Goal: Transaction & Acquisition: Purchase product/service

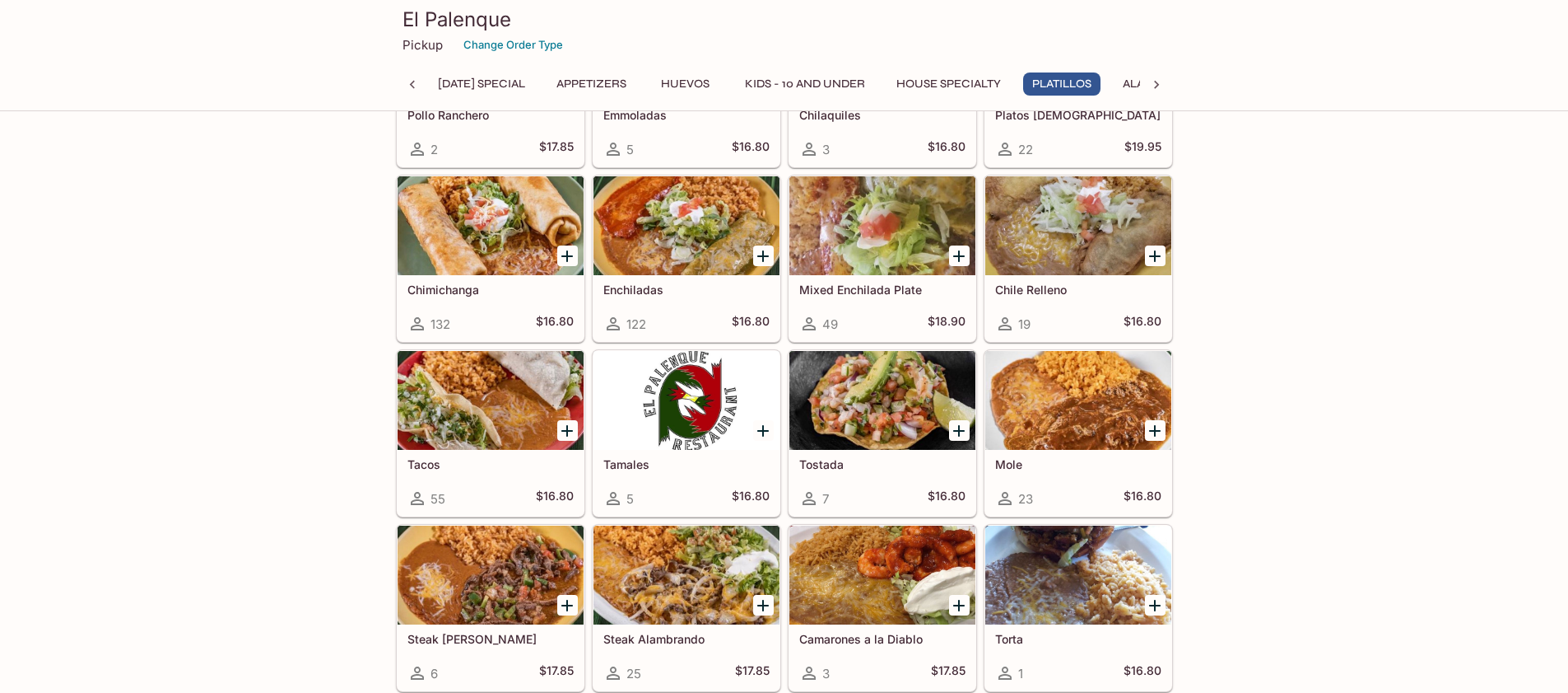
scroll to position [2472, 0]
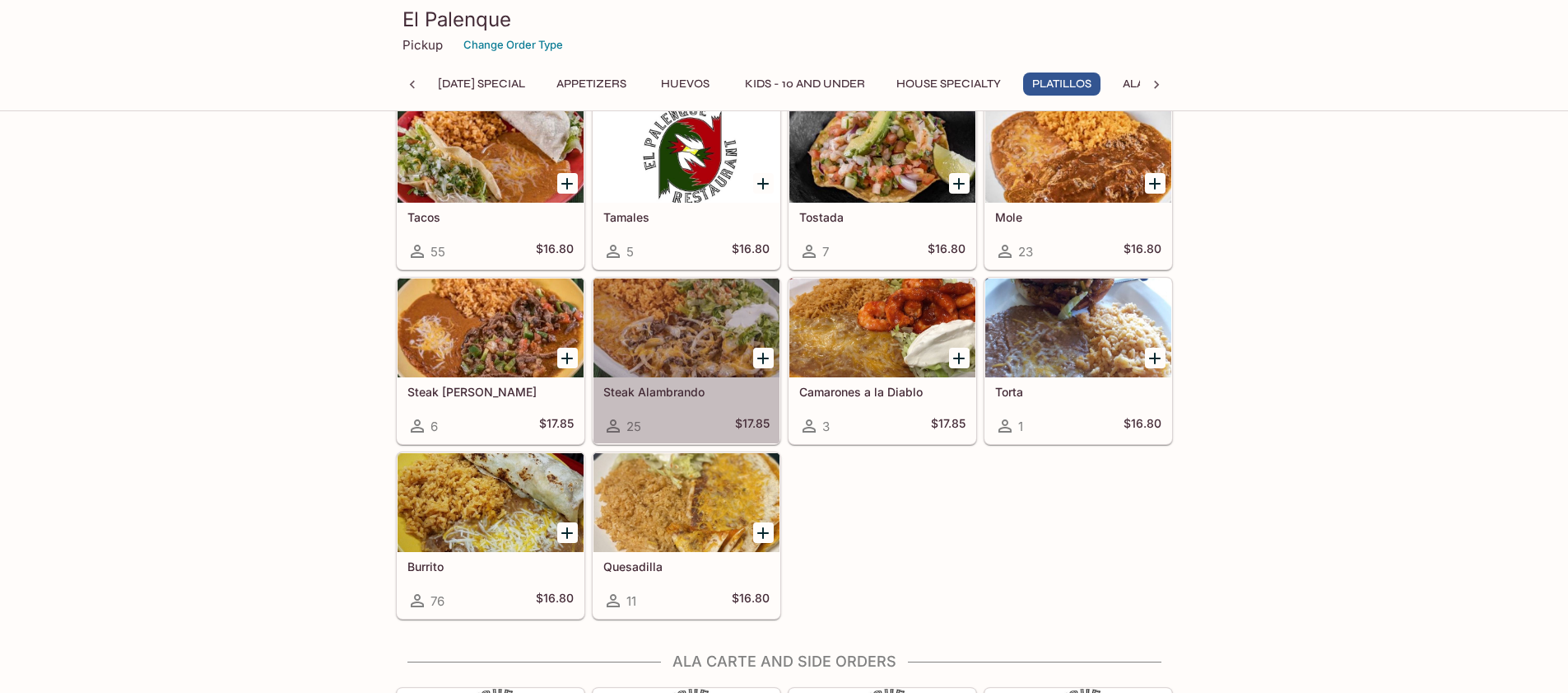
click at [634, 352] on div at bounding box center [686, 328] width 186 height 99
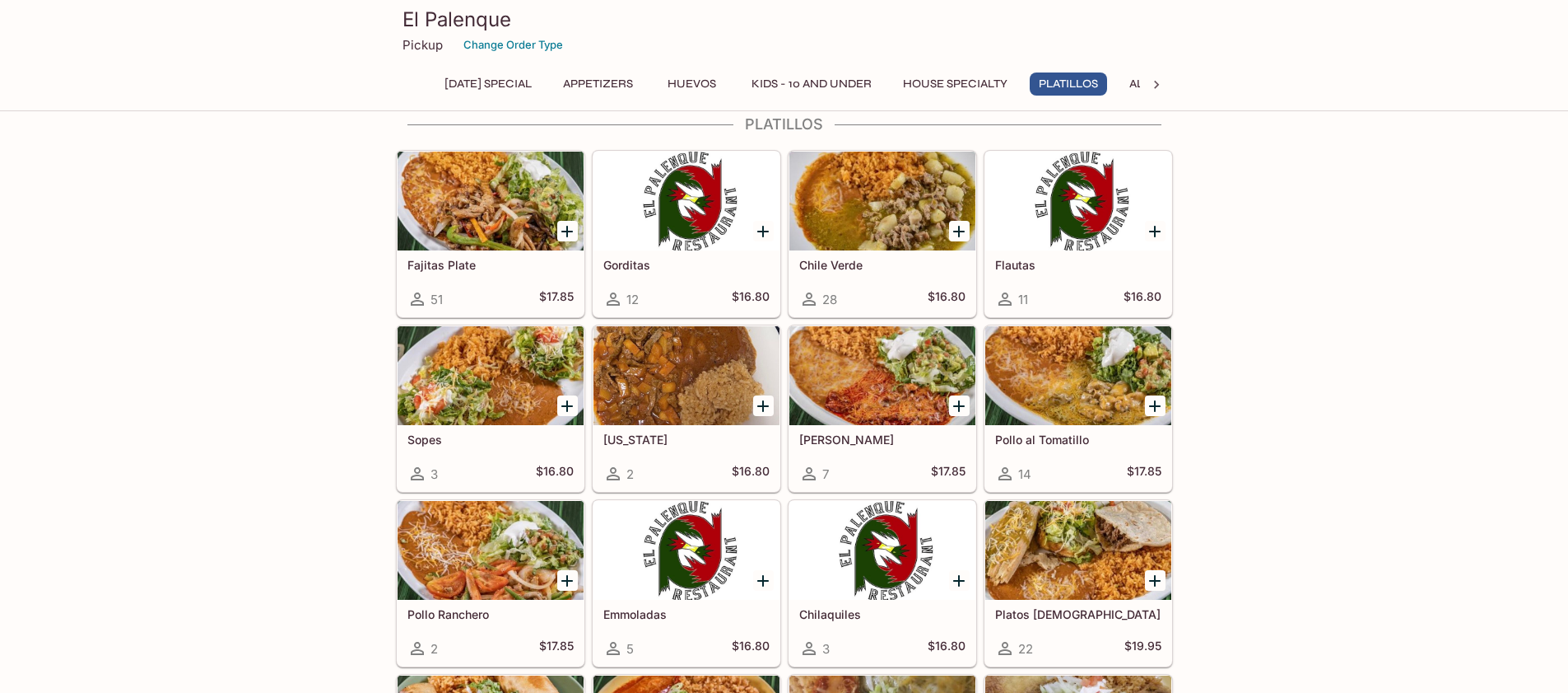
scroll to position [1890, 0]
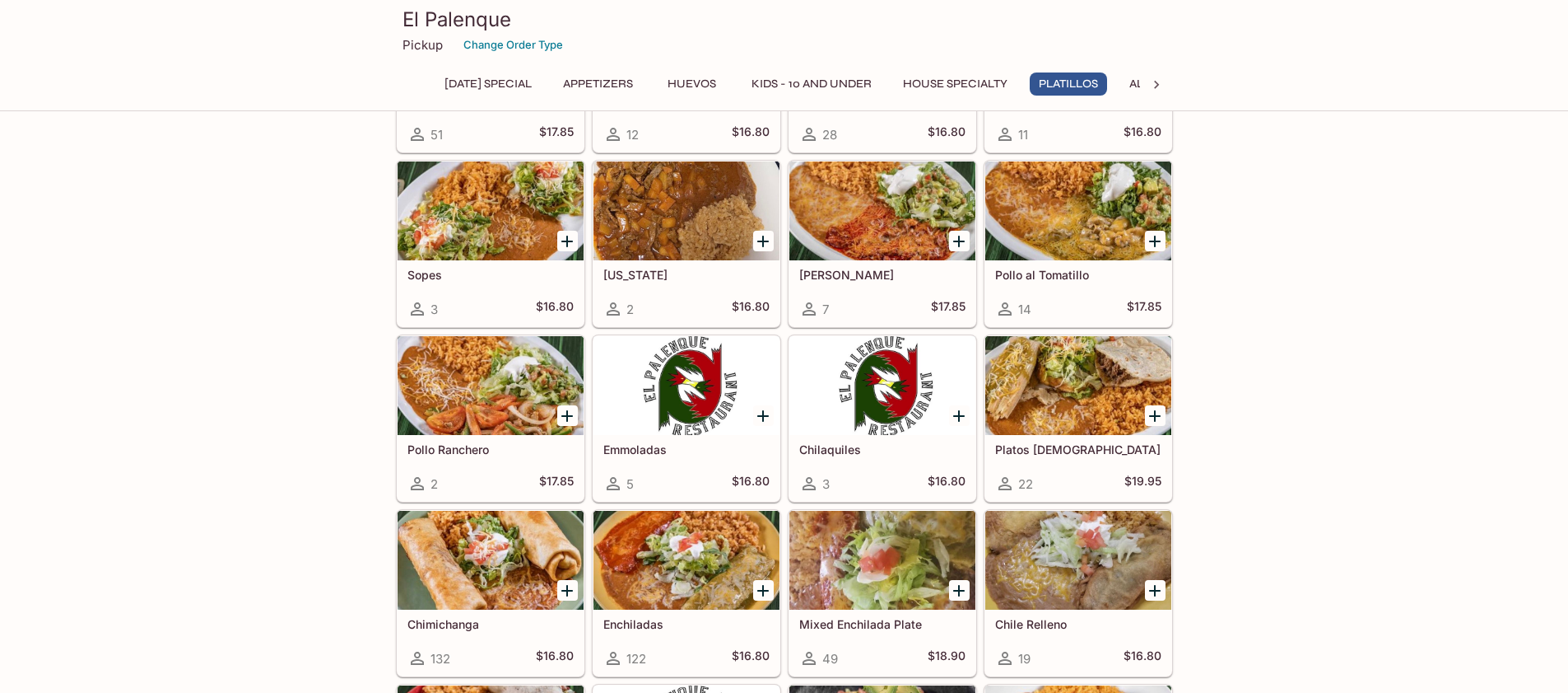
click at [870, 202] on div at bounding box center [883, 211] width 186 height 99
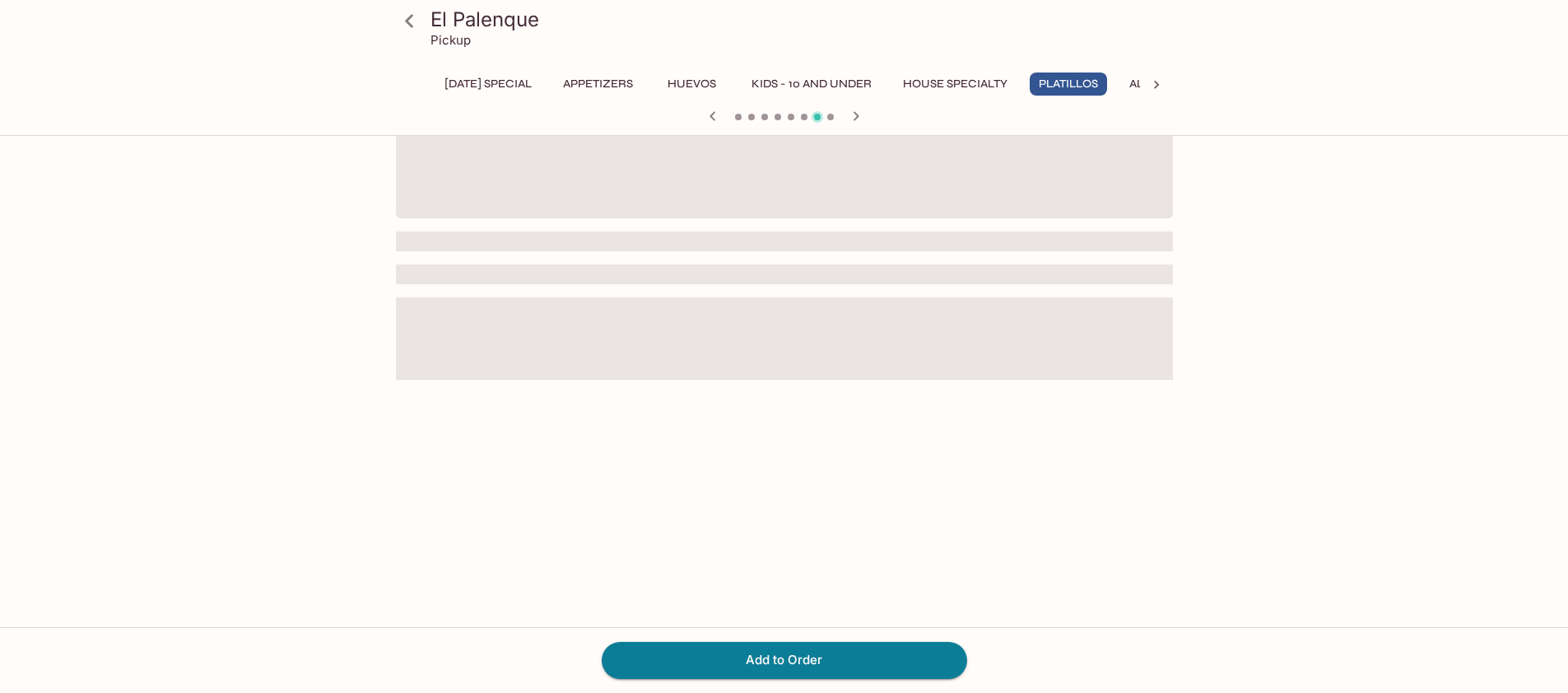
scroll to position [143, 0]
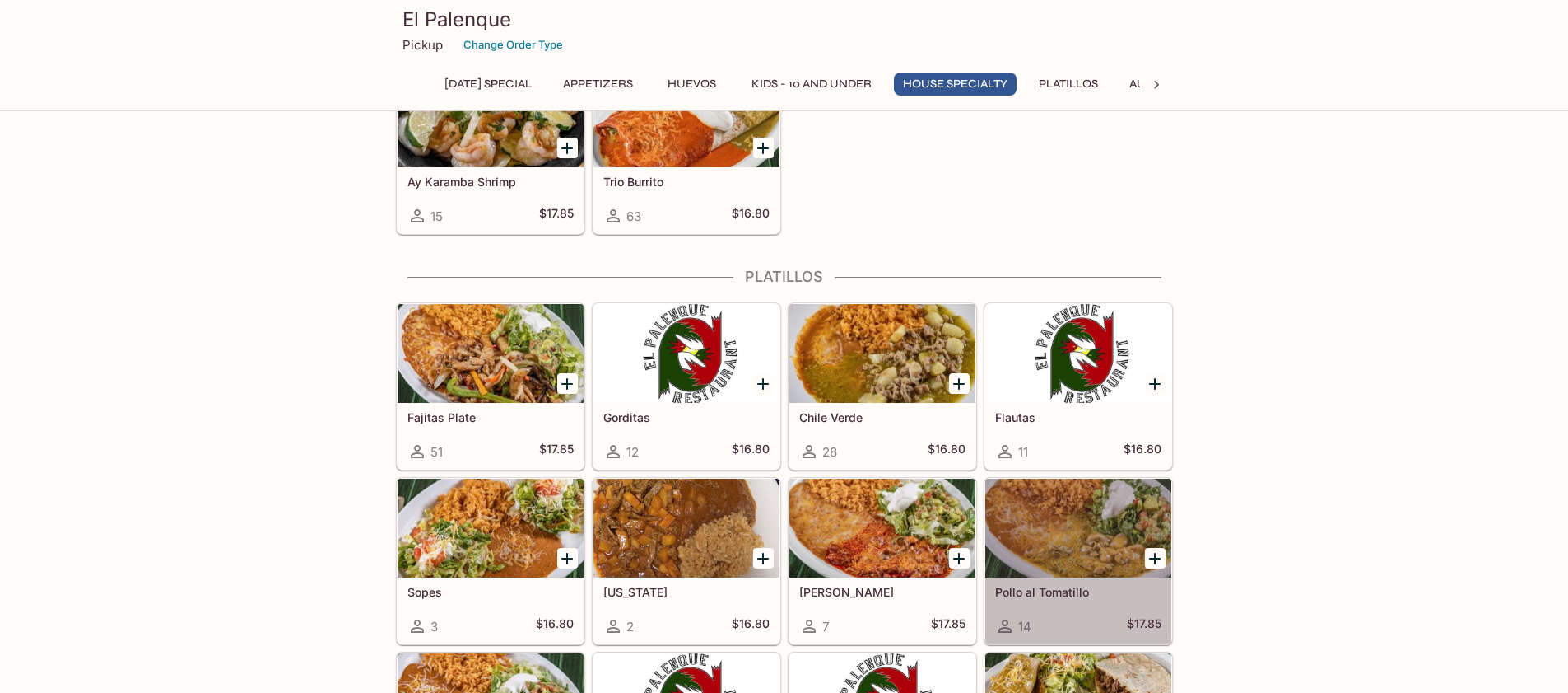
click at [1063, 555] on div at bounding box center [1078, 528] width 186 height 99
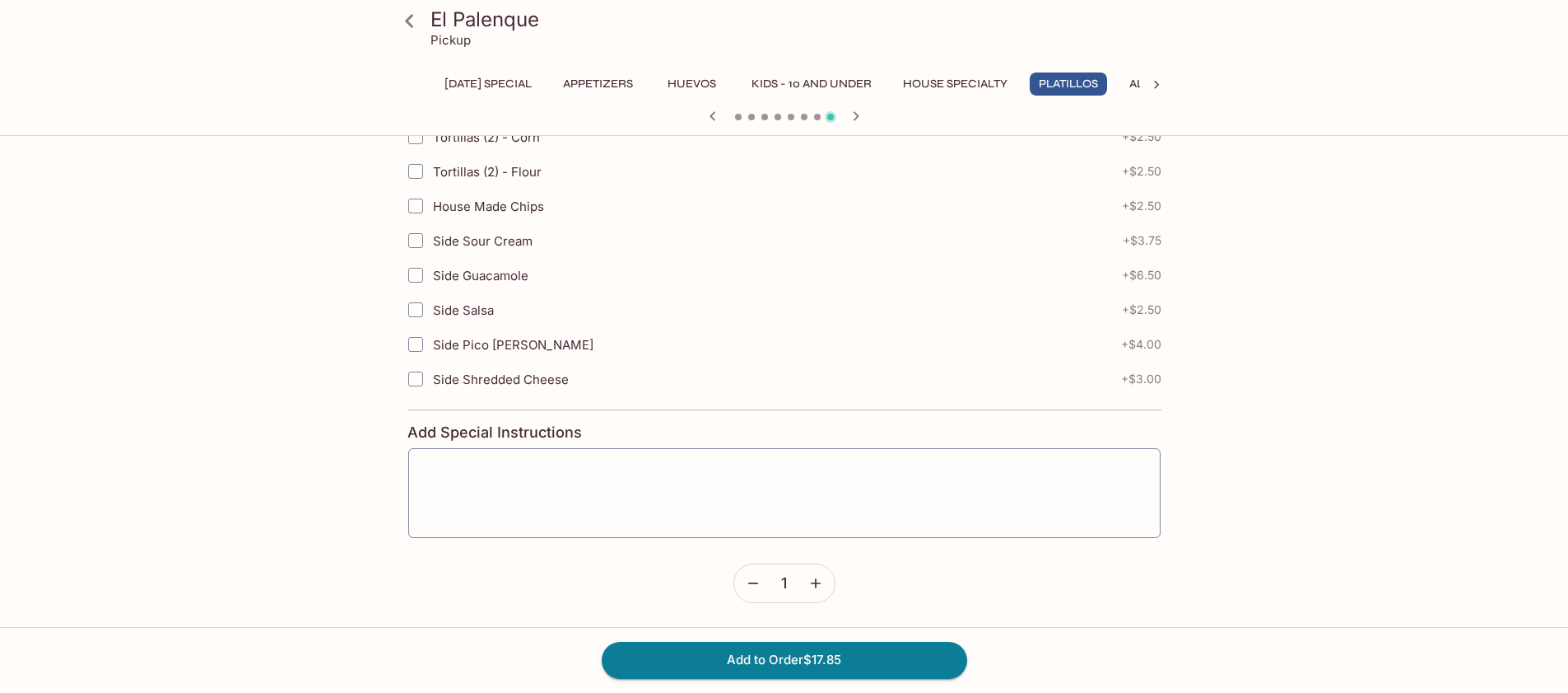
scroll to position [632, 0]
